Goal: Book appointment/travel/reservation

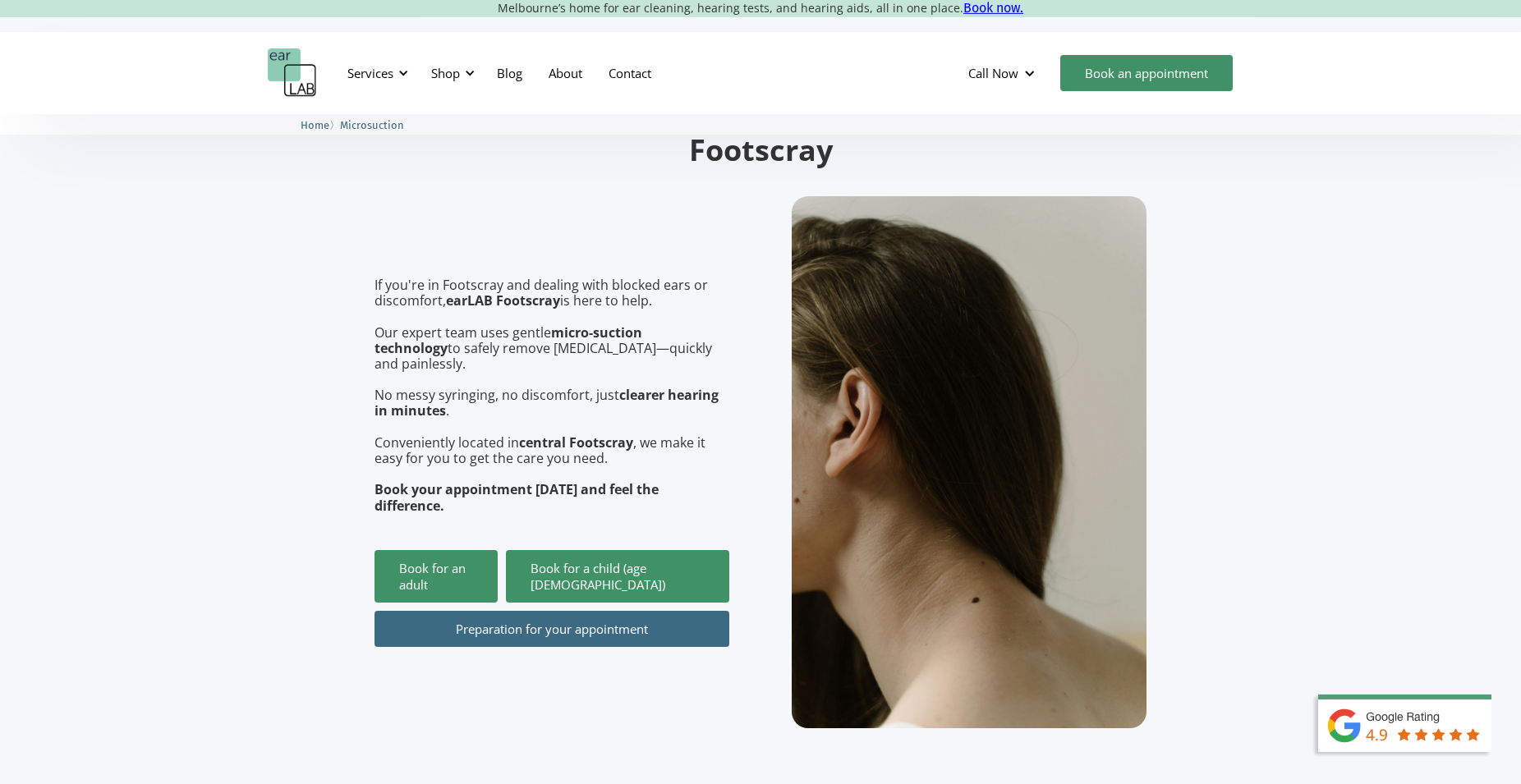
scroll to position [168, 0]
click at [546, 610] on link "Preparation for your appointment" at bounding box center [552, 627] width 354 height 36
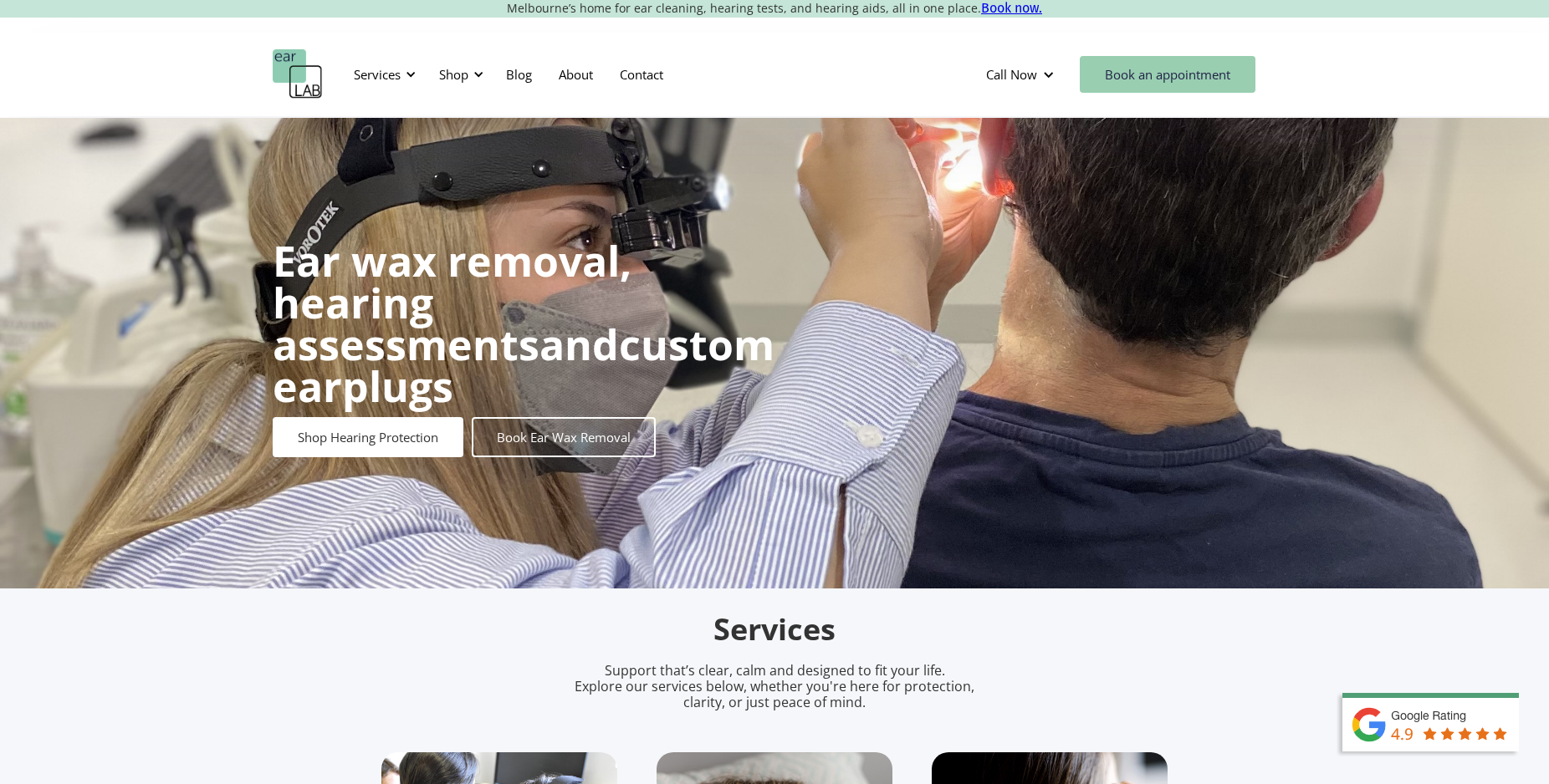
click at [1146, 81] on link "Book an appointment" at bounding box center [1167, 74] width 176 height 37
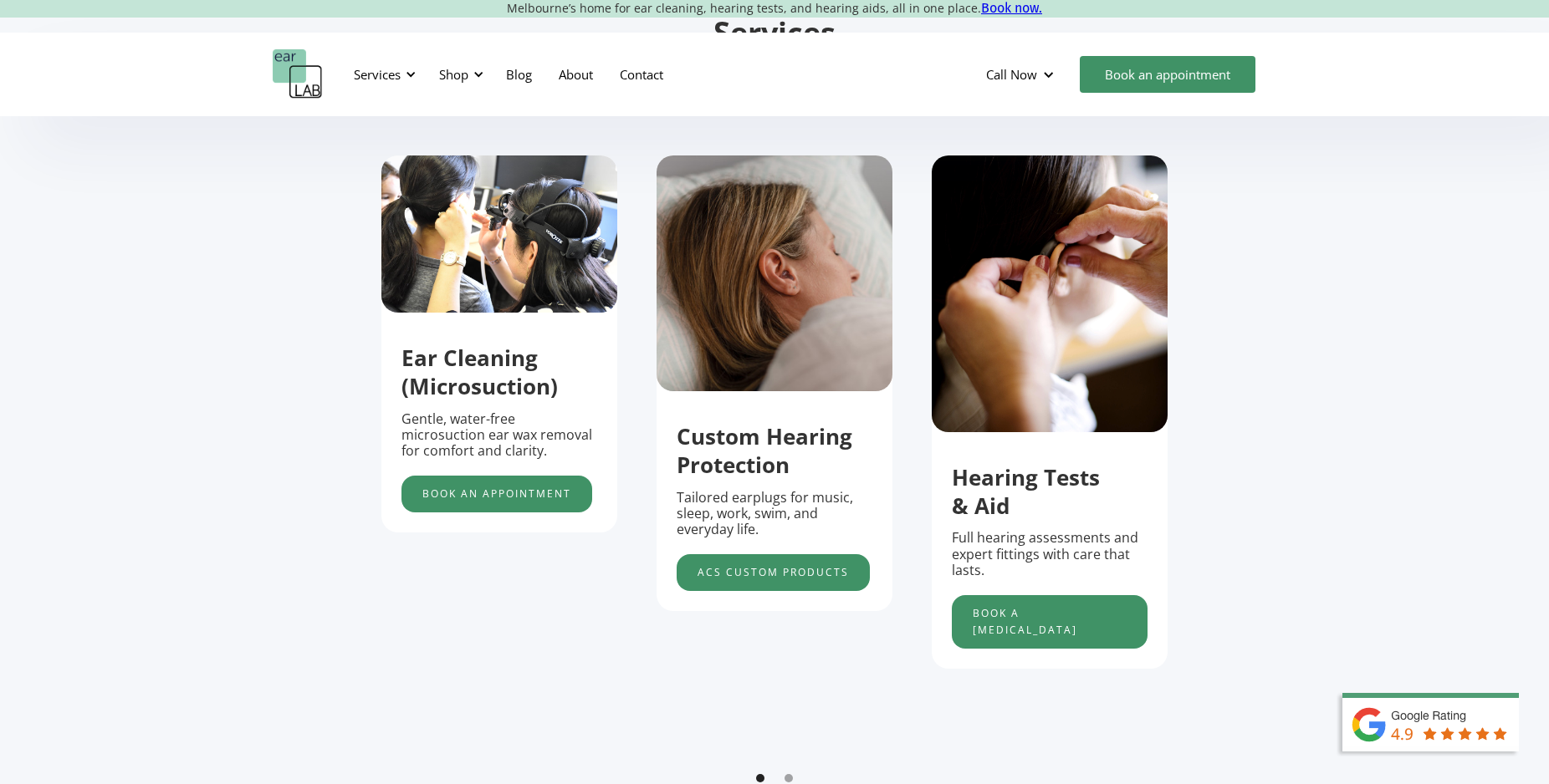
scroll to position [171, 0]
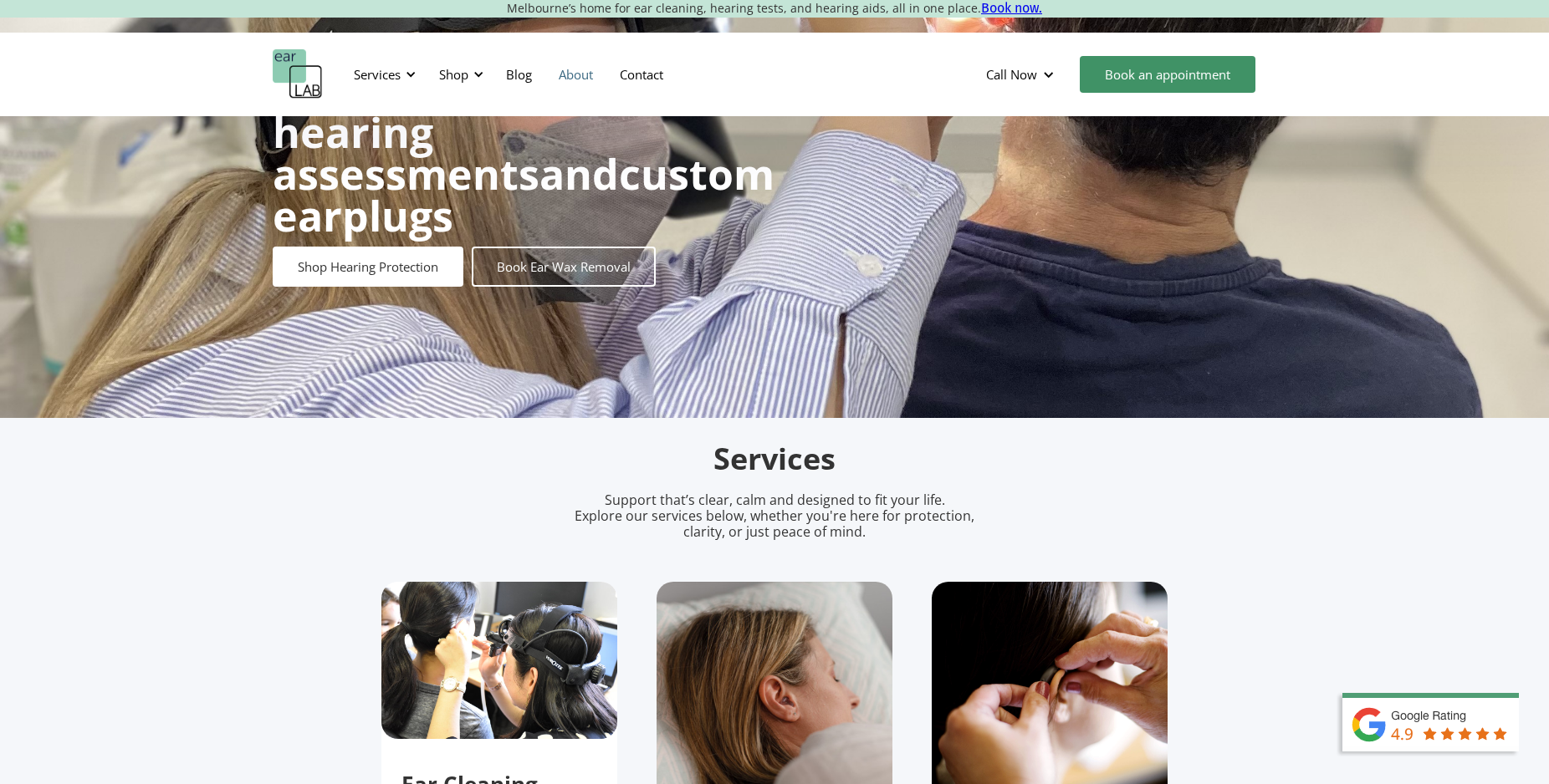
click at [573, 78] on link "About" at bounding box center [576, 74] width 61 height 48
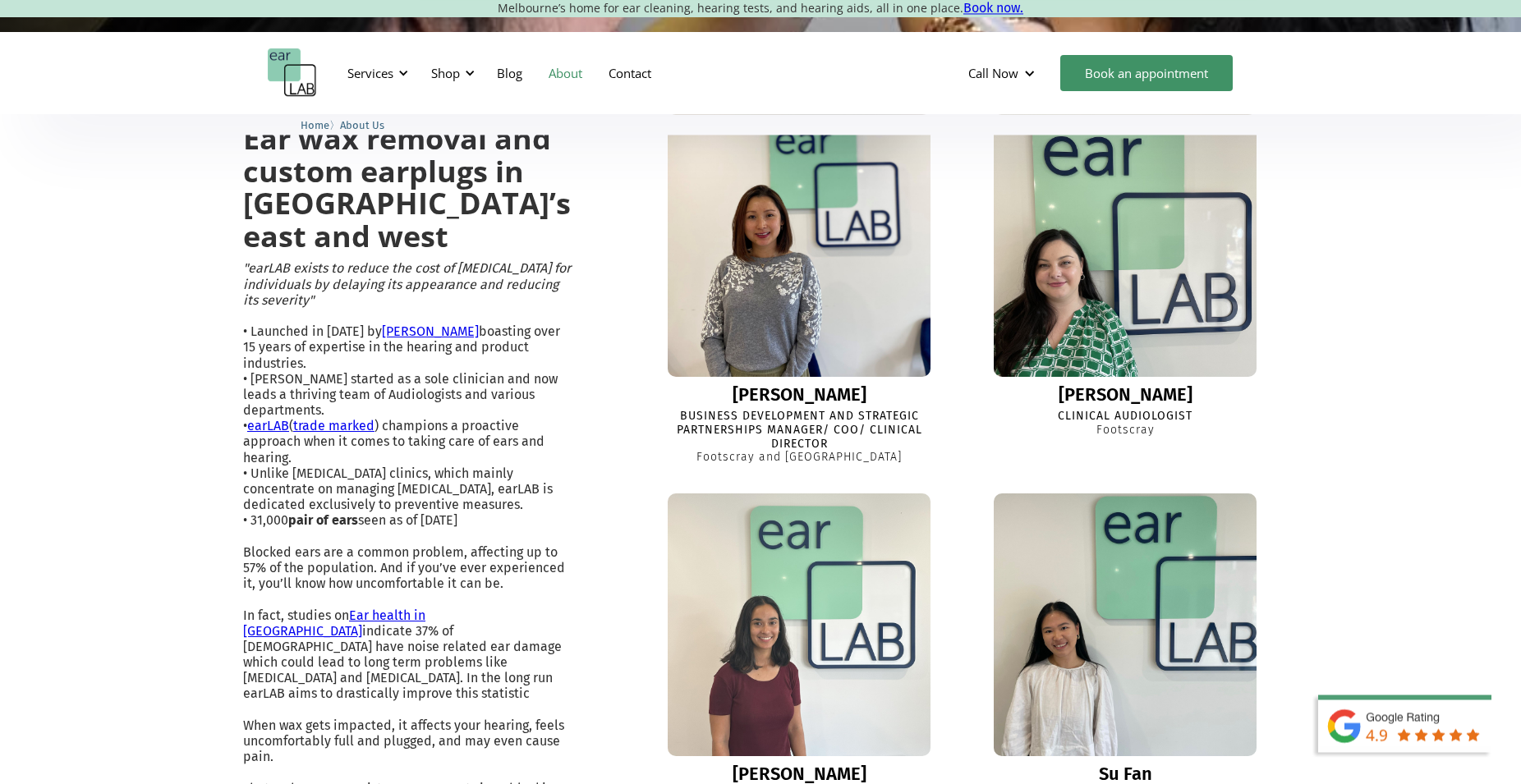
scroll to position [419, 0]
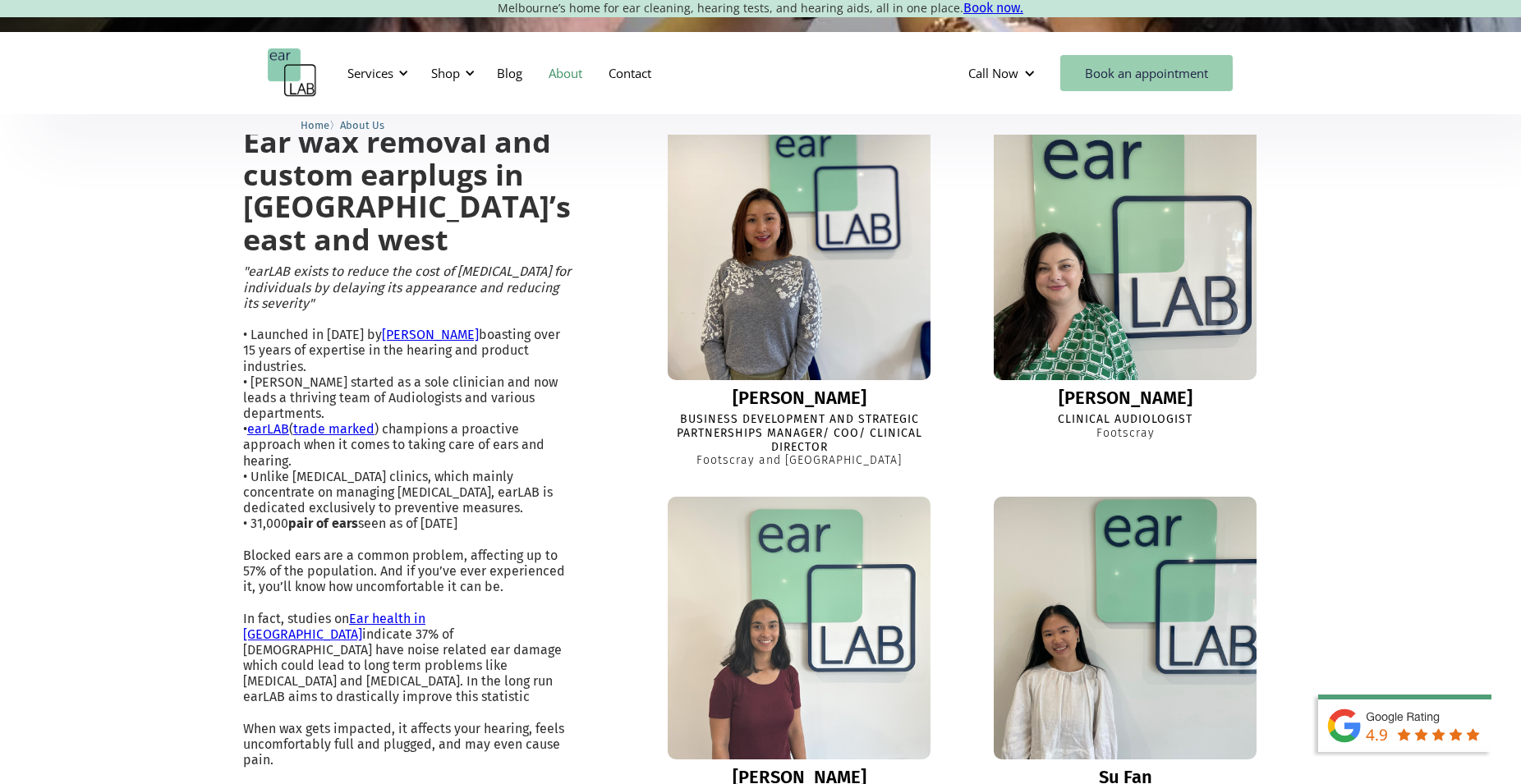
click at [1122, 69] on link "Book an appointment" at bounding box center [1146, 73] width 173 height 36
